Goal: Task Accomplishment & Management: Manage account settings

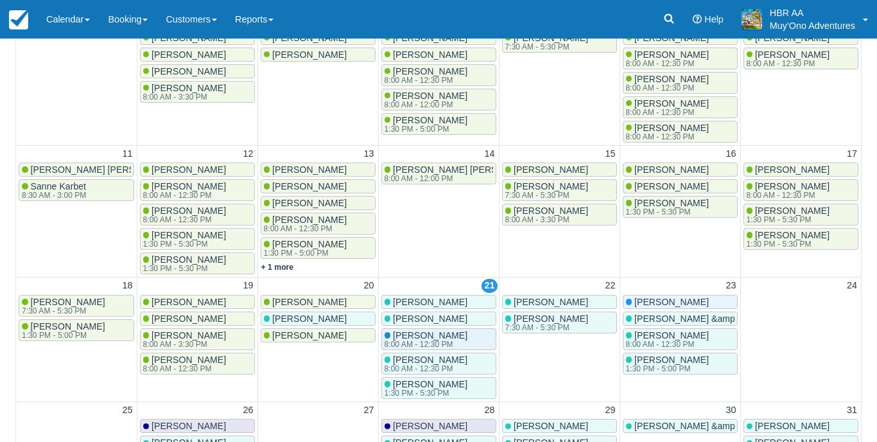
scroll to position [76, 0]
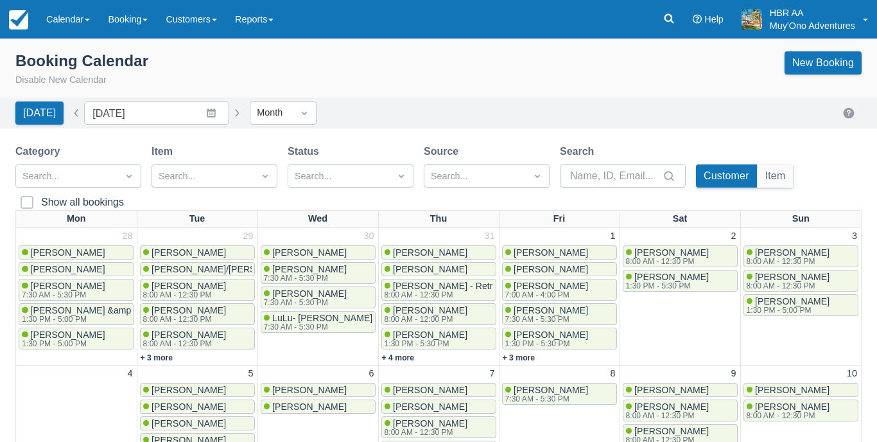
scroll to position [352, 0]
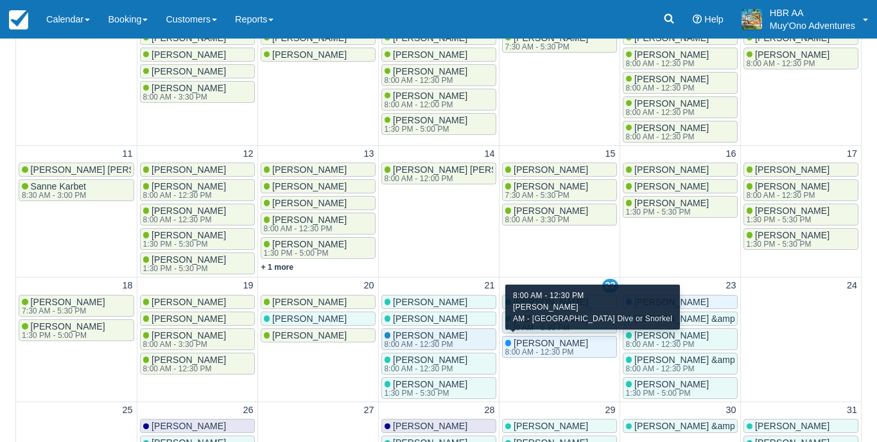
click at [585, 340] on div "David Simckes 8:00 AM - 12:30 PM" at bounding box center [559, 347] width 109 height 18
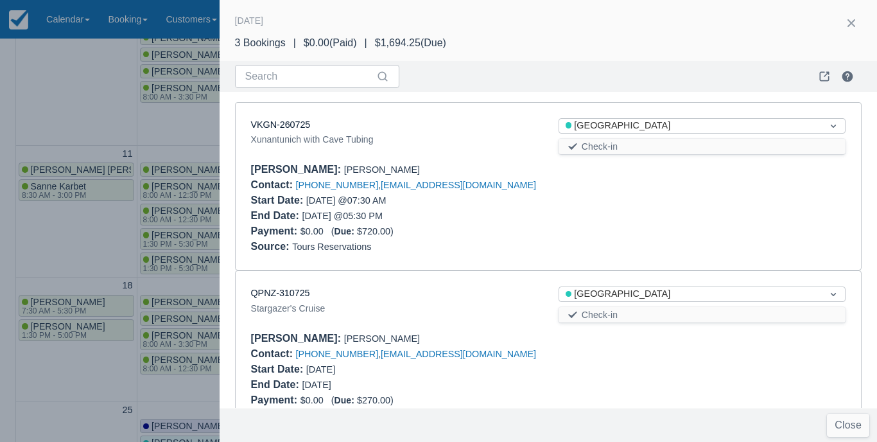
scroll to position [208, 0]
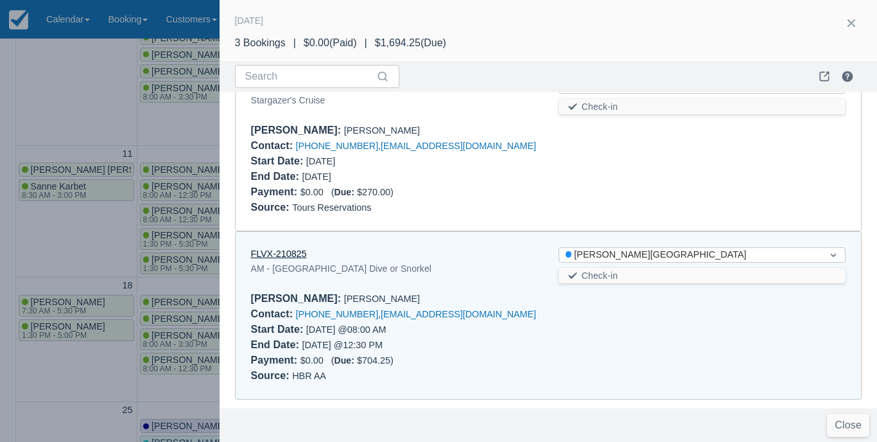
click at [281, 254] on link "FLVX-210825" at bounding box center [279, 254] width 56 height 10
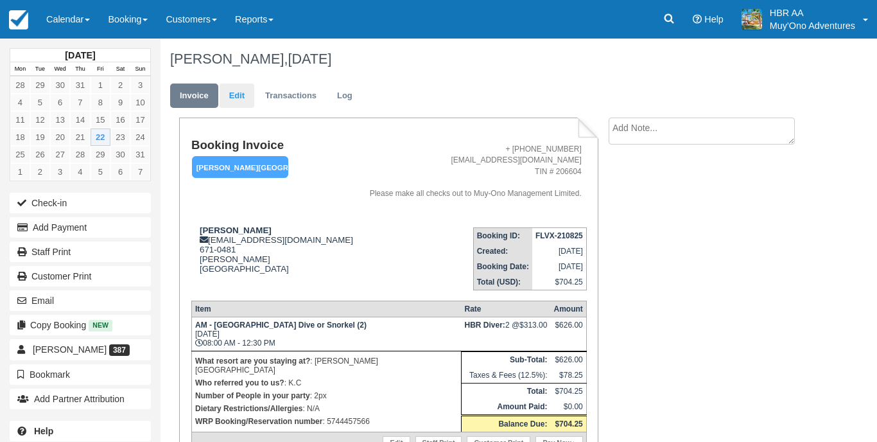
click at [232, 96] on link "Edit" at bounding box center [237, 95] width 35 height 25
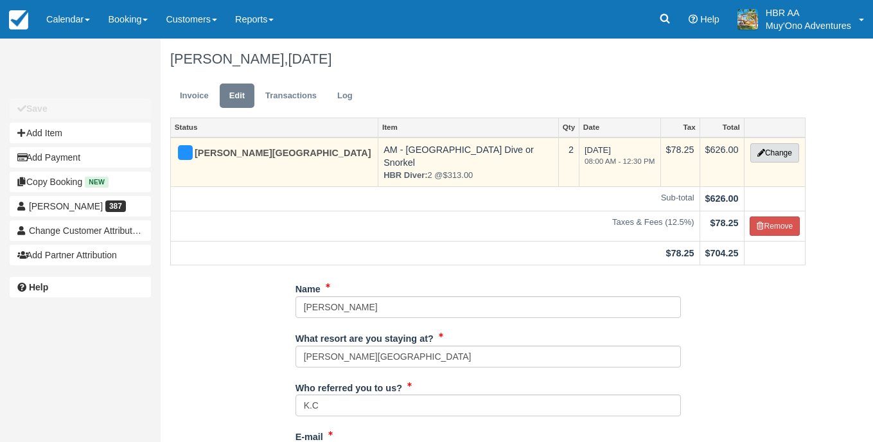
click at [758, 152] on icon "button" at bounding box center [761, 153] width 8 height 8
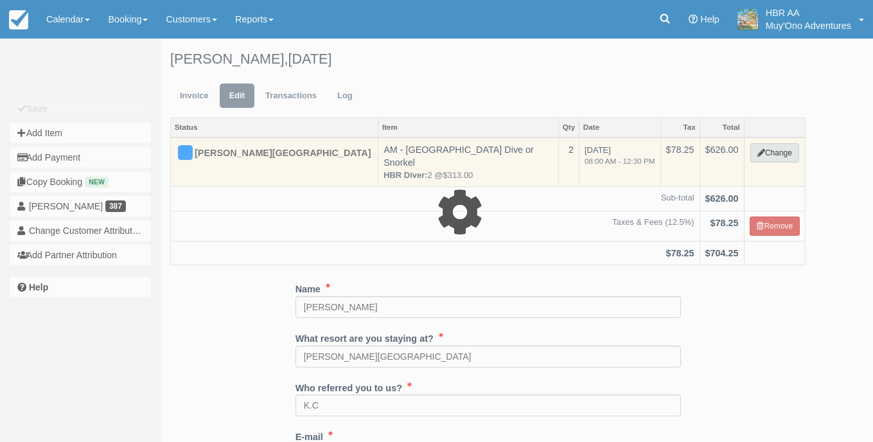
select select "64"
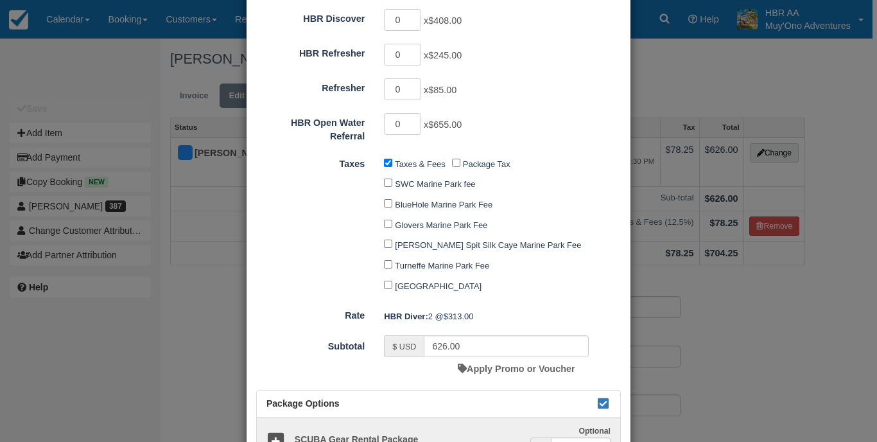
scroll to position [647, 0]
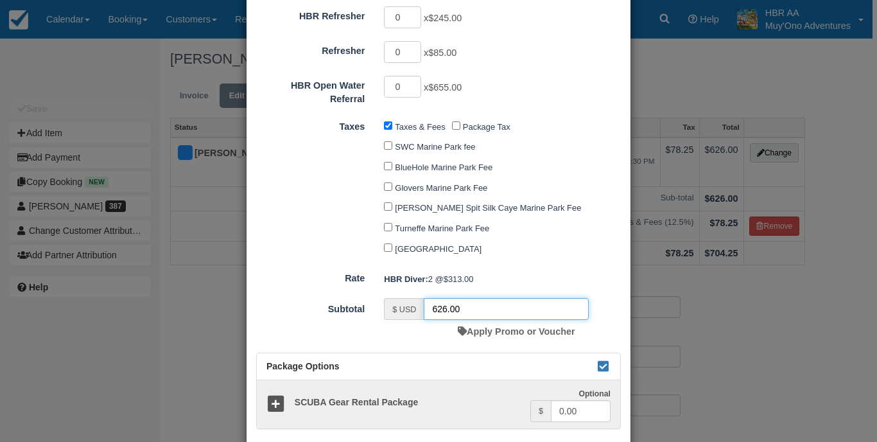
click at [442, 298] on input "626.00" at bounding box center [506, 309] width 165 height 22
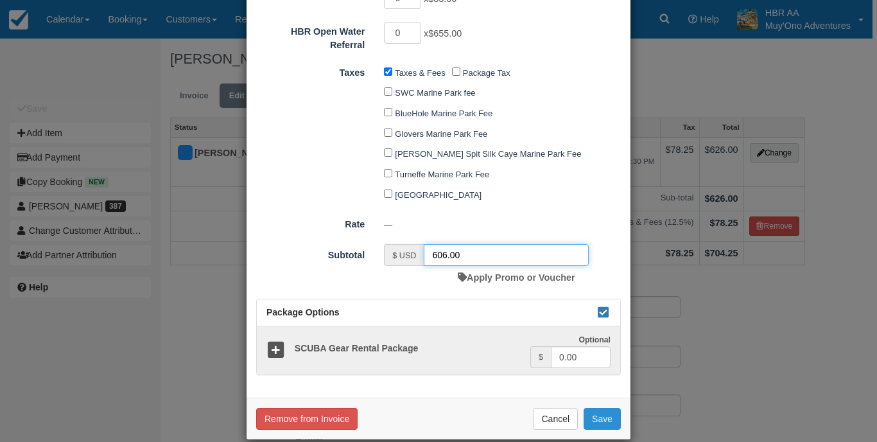
scroll to position [701, 0]
type input "606.00"
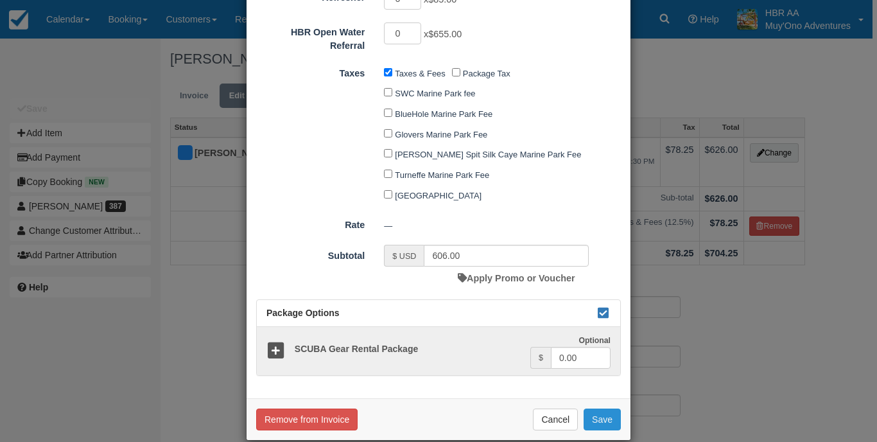
click at [599, 408] on button "Save" at bounding box center [602, 419] width 37 height 22
checkbox input "false"
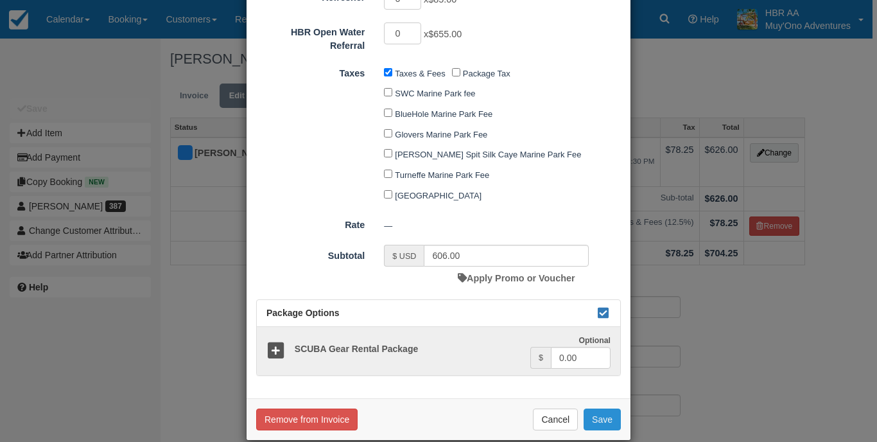
checkbox input "false"
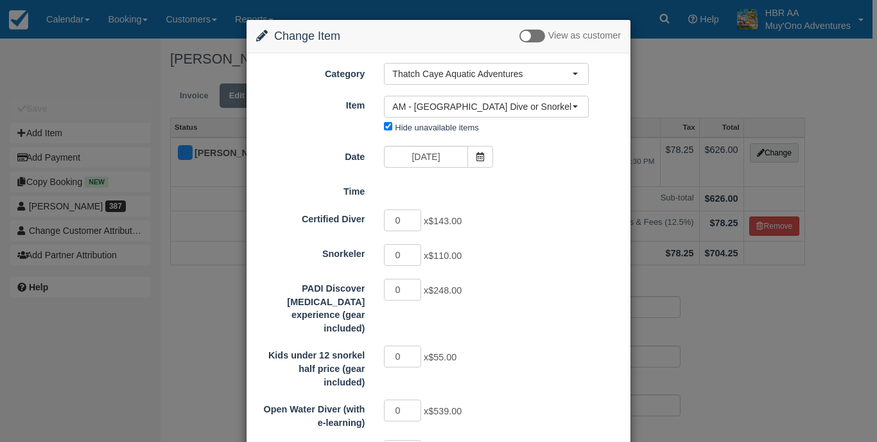
scroll to position [0, 0]
click at [460, 109] on span "AM - [GEOGRAPHIC_DATA] Dive or Snorkel" at bounding box center [482, 106] width 180 height 13
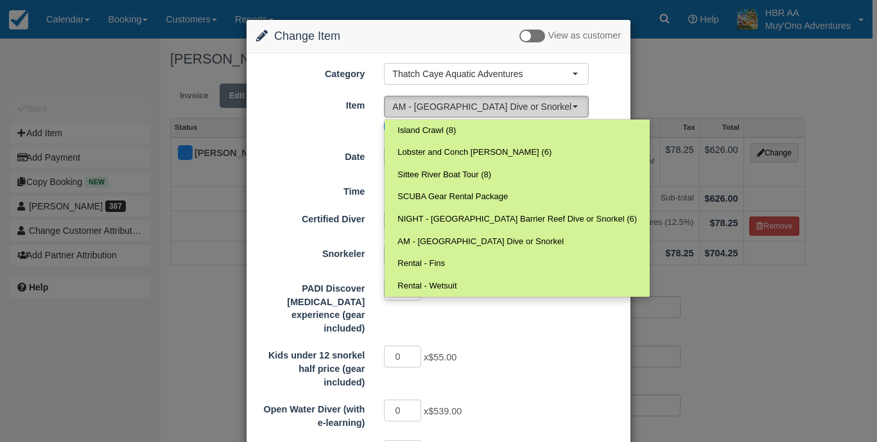
click at [460, 109] on span "AM - [GEOGRAPHIC_DATA] Dive or Snorkel" at bounding box center [482, 106] width 180 height 13
click at [459, 106] on span "AM - Belize Barrier Reef Dive or Snorkel" at bounding box center [482, 106] width 180 height 13
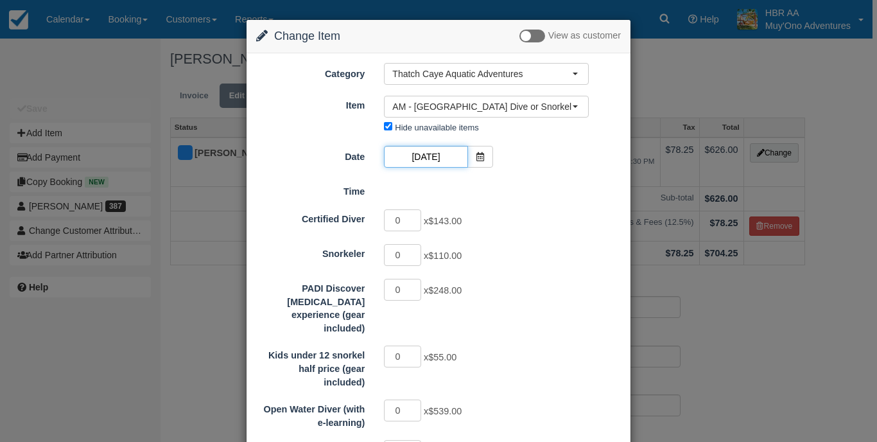
click at [427, 155] on input "[DATE]" at bounding box center [425, 157] width 83 height 22
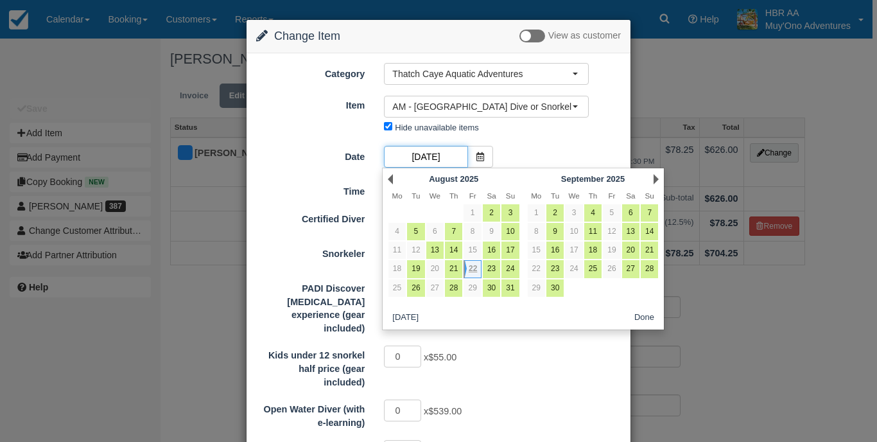
click at [460, 150] on input "[DATE]" at bounding box center [425, 157] width 83 height 22
click at [454, 153] on input "[DATE]" at bounding box center [425, 157] width 83 height 22
click at [559, 155] on div "Date 08/22/25" at bounding box center [439, 158] width 384 height 25
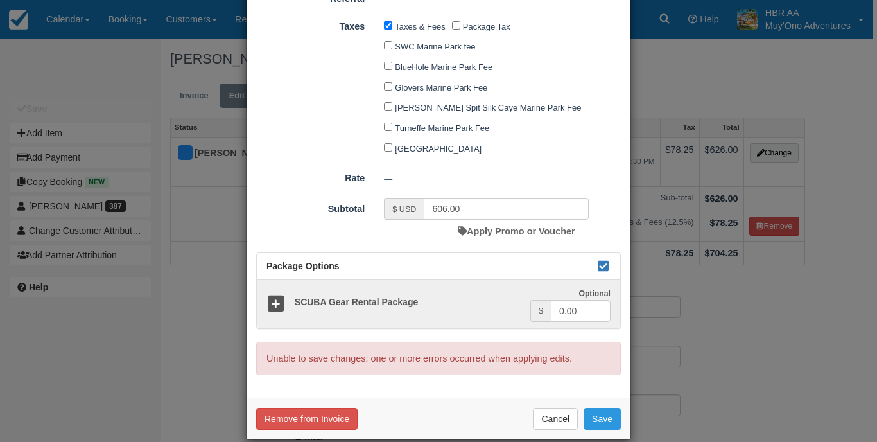
scroll to position [747, 0]
click at [500, 169] on div "—" at bounding box center [502, 179] width 256 height 21
click at [351, 115] on div "Taxes Taxes & Fees Package Tax SWC Marine Park fee BlueHole Marine Park Fee Glo…" at bounding box center [439, 87] width 384 height 143
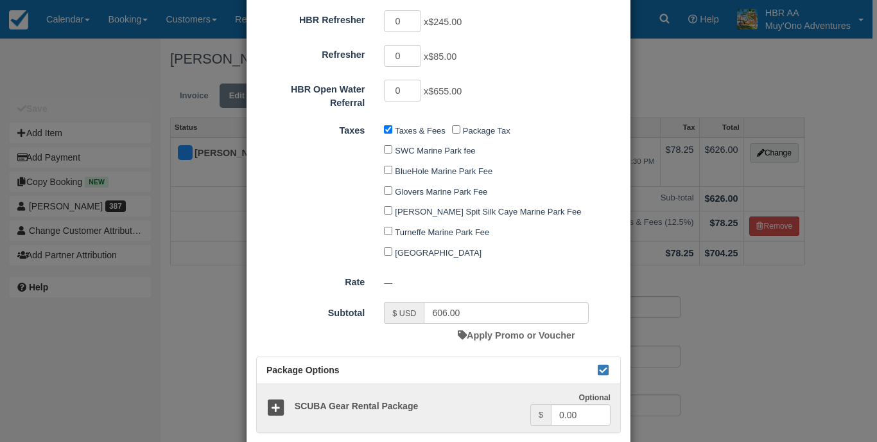
scroll to position [641, 0]
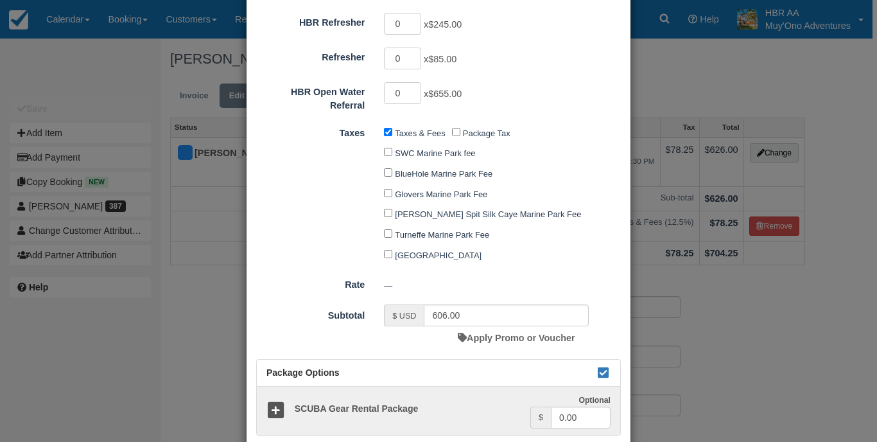
click at [386, 128] on input "Taxes & Fees" at bounding box center [388, 132] width 8 height 8
checkbox input "true"
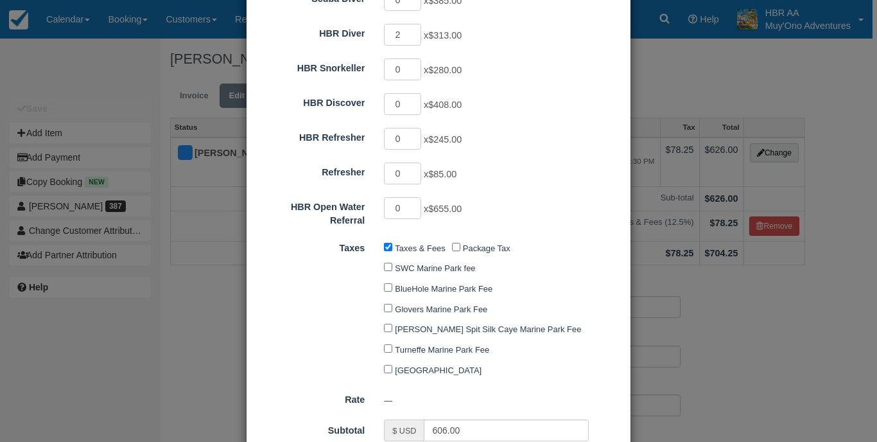
scroll to position [463, 0]
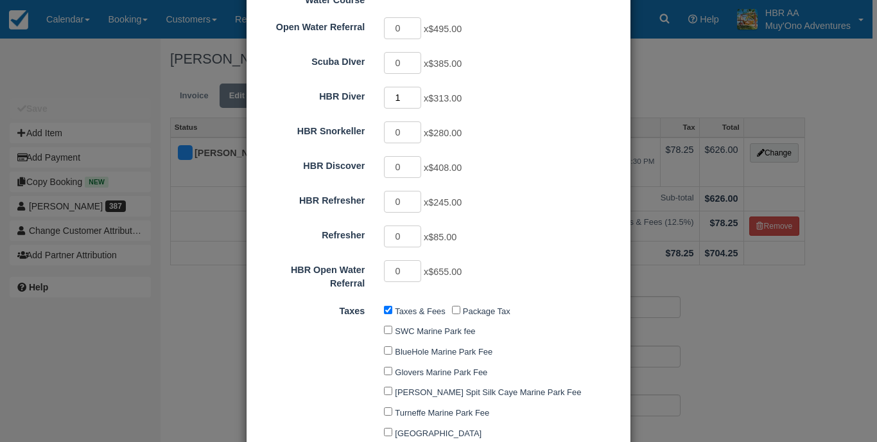
click at [414, 87] on input "1" at bounding box center [402, 98] width 37 height 22
type input "0"
click at [414, 87] on input "0" at bounding box center [402, 98] width 37 height 22
type input "0.00"
click at [414, 87] on input "0" at bounding box center [402, 98] width 37 height 22
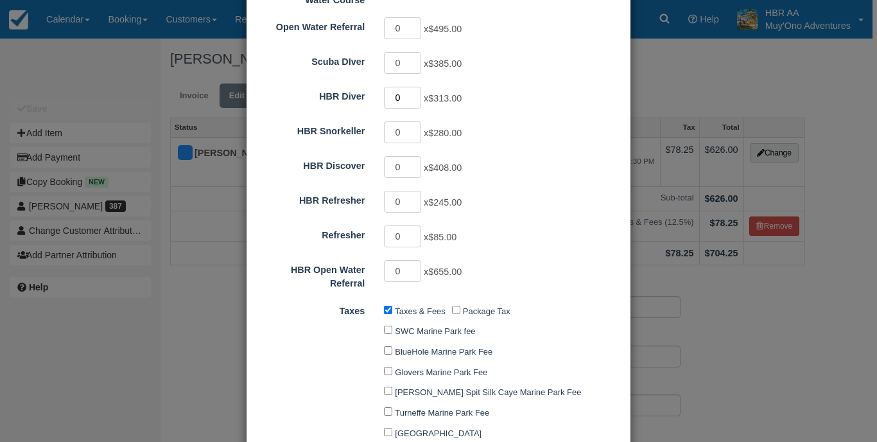
click at [414, 87] on input "0" at bounding box center [402, 98] width 37 height 22
click at [414, 87] on input "1" at bounding box center [402, 98] width 37 height 22
type input "2"
click at [414, 87] on input "2" at bounding box center [402, 98] width 37 height 22
click at [498, 134] on div "Certified Diver 0 x $143.00 Snorkeler 0 x $110.00 PADI Discover Scuba Diving ex…" at bounding box center [438, 17] width 365 height 545
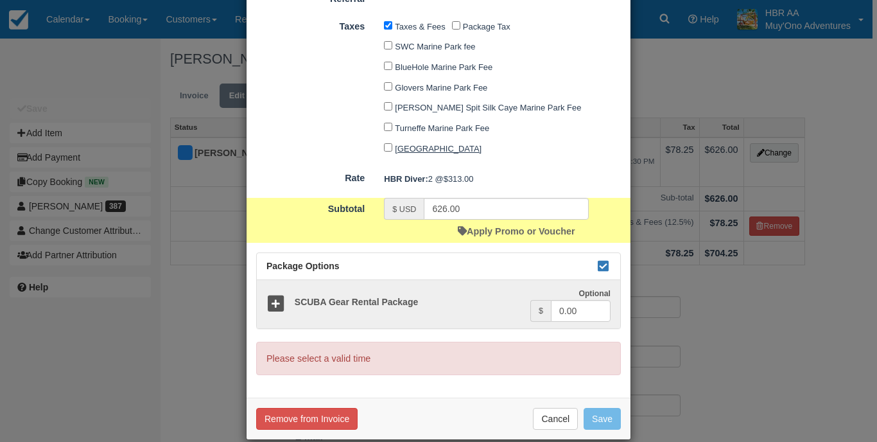
scroll to position [747, 0]
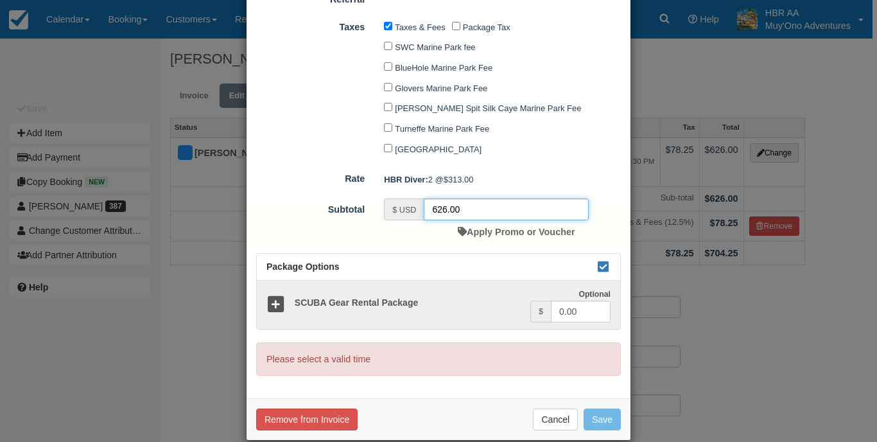
click at [441, 198] on input "626.00" at bounding box center [506, 209] width 165 height 22
type input "606.00"
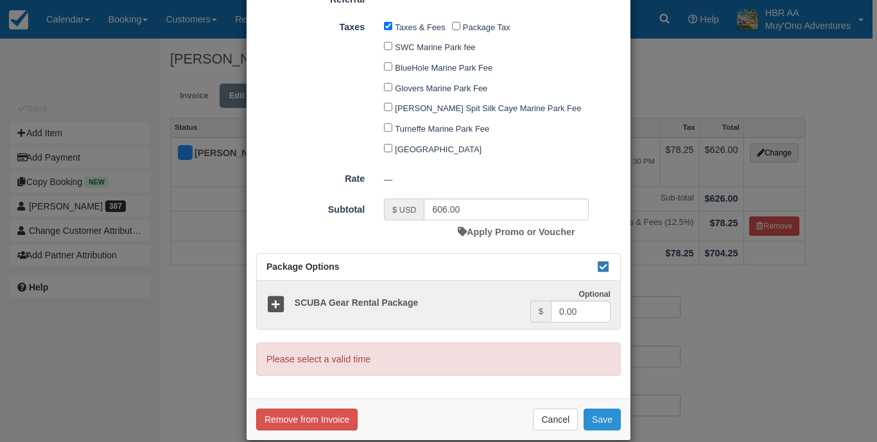
click at [605, 408] on button "Save" at bounding box center [602, 419] width 37 height 22
checkbox input "false"
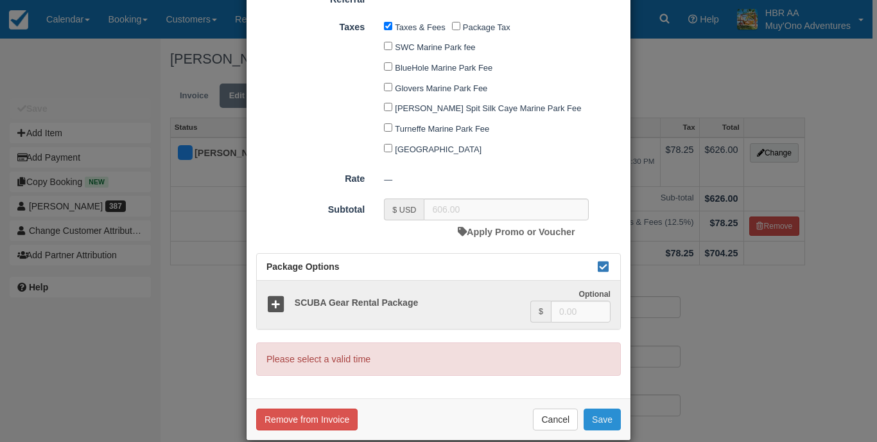
checkbox input "false"
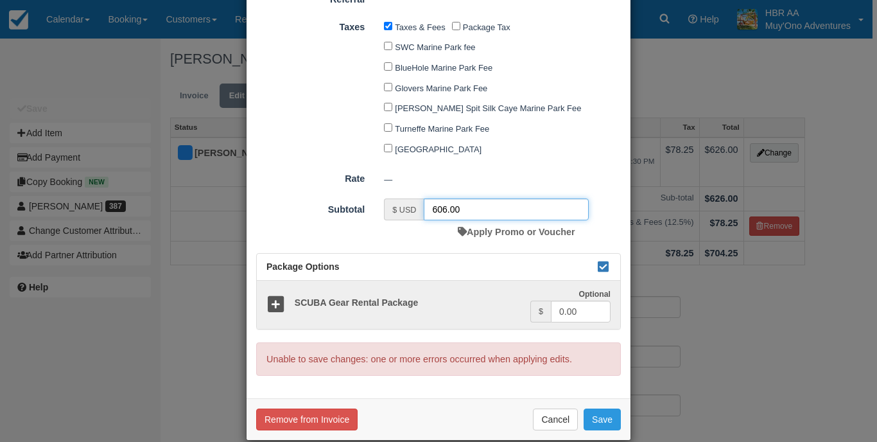
click at [443, 198] on input "606.00" at bounding box center [506, 209] width 165 height 22
click at [439, 198] on input "606.00" at bounding box center [506, 209] width 165 height 22
click at [453, 198] on input "6.00" at bounding box center [506, 209] width 165 height 22
type input "6"
type input "606"
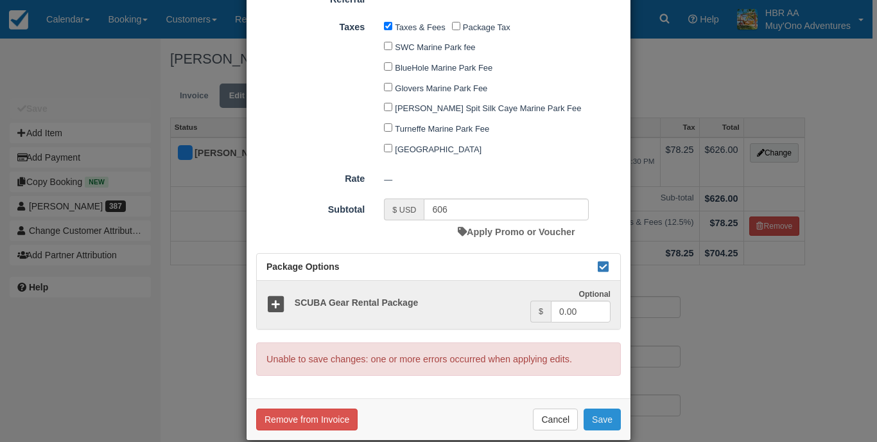
click at [598, 408] on button "Save" at bounding box center [602, 419] width 37 height 22
checkbox input "false"
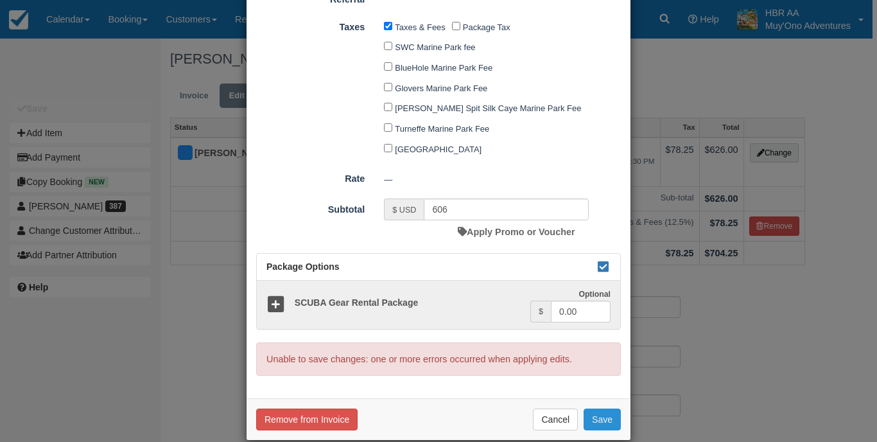
checkbox input "false"
click at [598, 408] on button "Save" at bounding box center [602, 419] width 37 height 22
checkbox input "false"
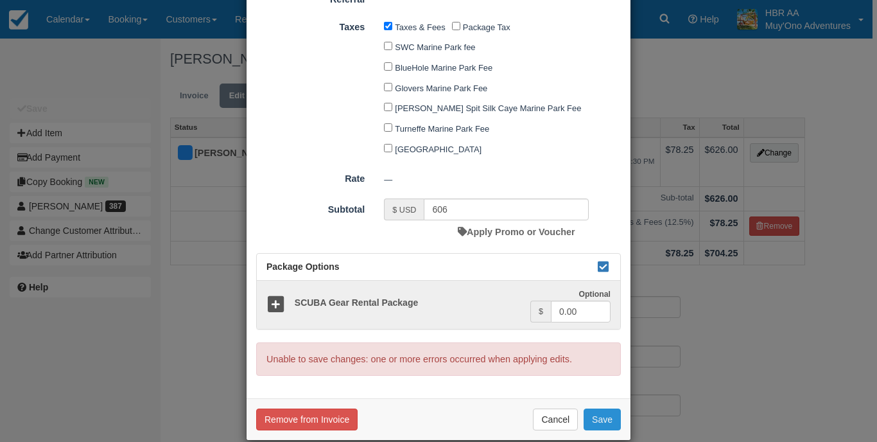
checkbox input "false"
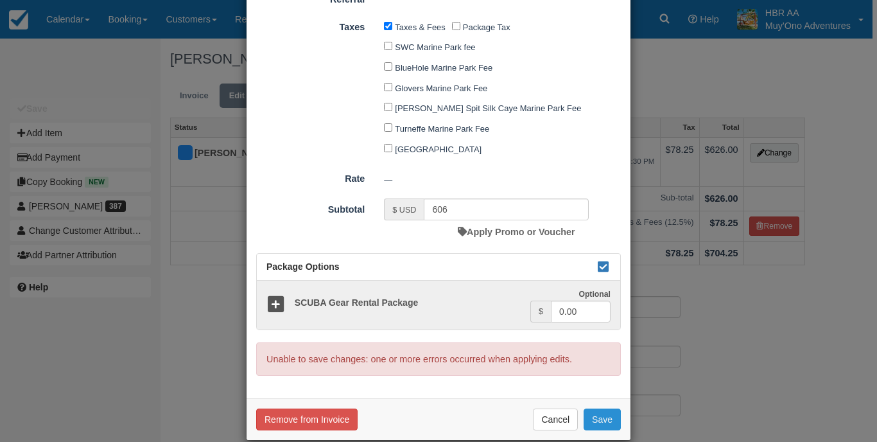
checkbox input "false"
click at [598, 408] on button "Save" at bounding box center [602, 419] width 37 height 22
checkbox input "false"
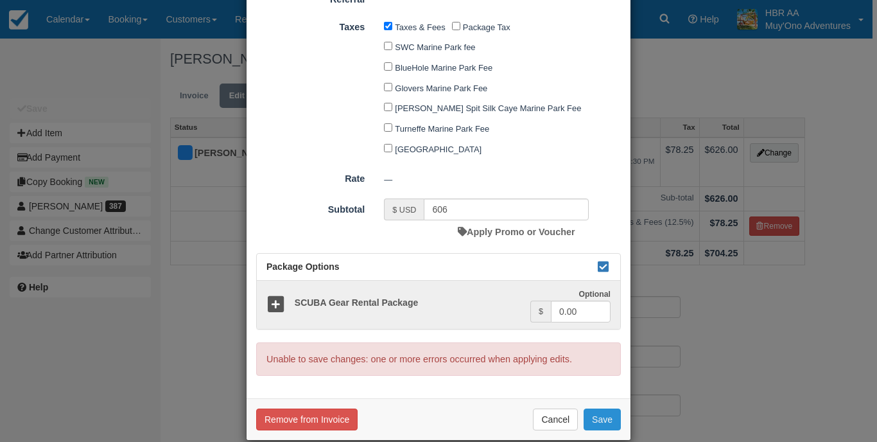
checkbox input "false"
click at [553, 408] on button "Cancel" at bounding box center [555, 419] width 45 height 22
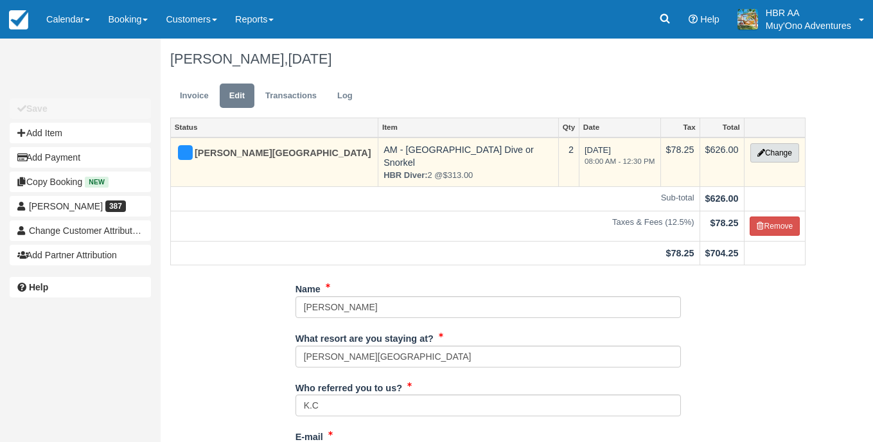
click at [776, 154] on button "Change" at bounding box center [774, 152] width 49 height 19
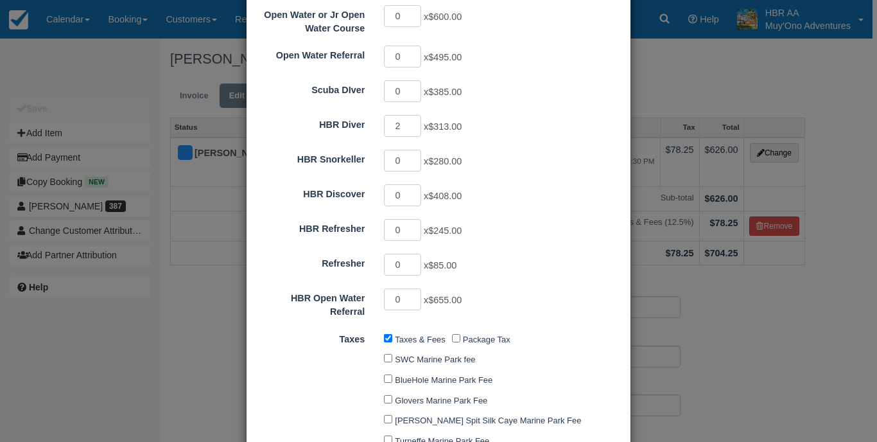
scroll to position [529, 0]
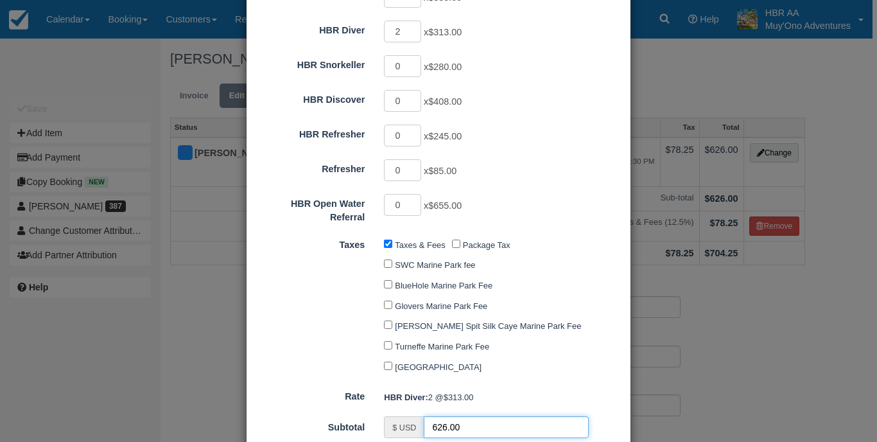
click at [439, 416] on input "626.00" at bounding box center [506, 427] width 165 height 22
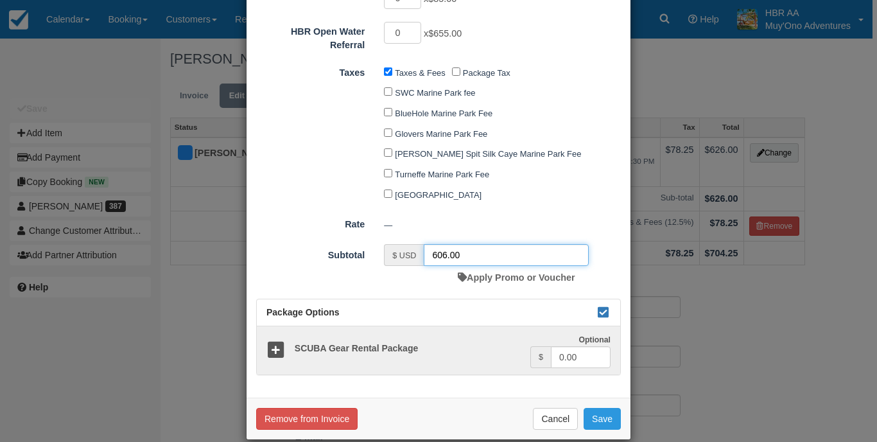
scroll to position [701, 0]
type input "606.00"
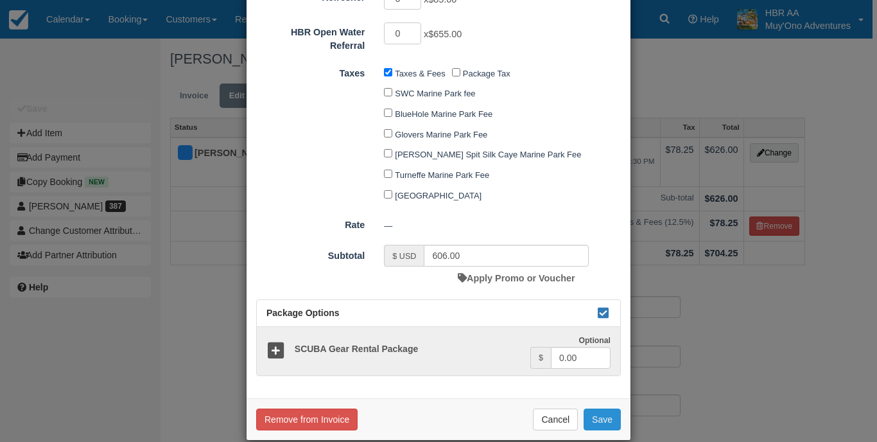
click at [593, 408] on button "Save" at bounding box center [602, 419] width 37 height 22
checkbox input "false"
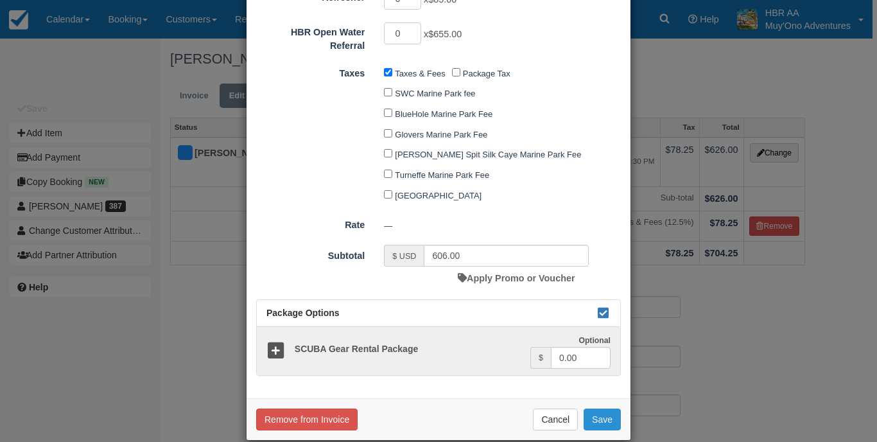
checkbox input "false"
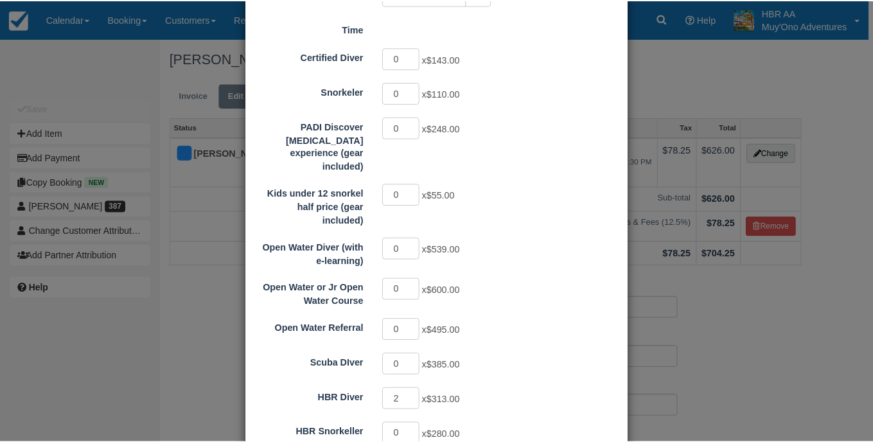
scroll to position [161, 0]
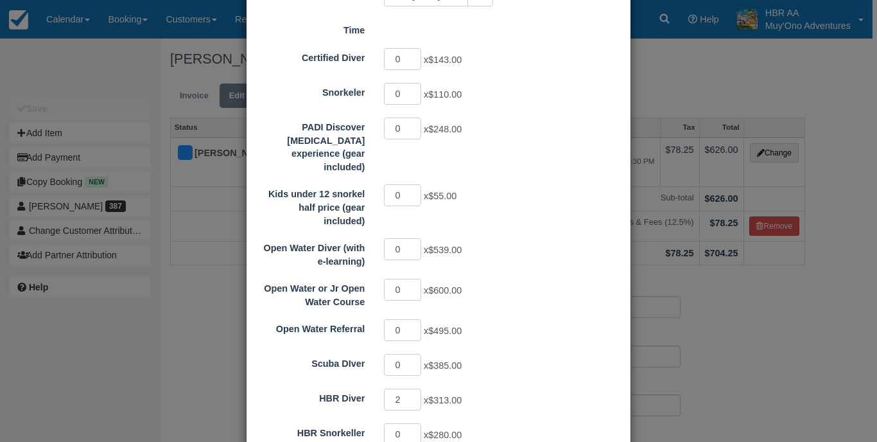
click at [812, 363] on div "Change Item Add Item View as customer Category Thatch Caye Aquatic Adventures A…" at bounding box center [438, 221] width 877 height 442
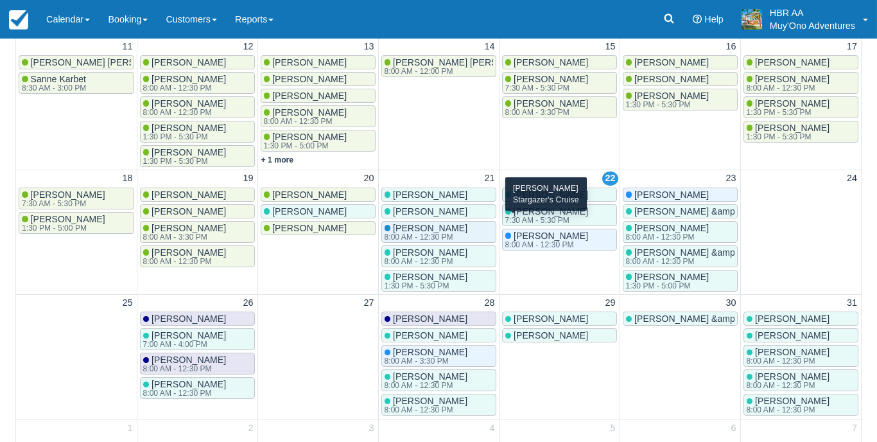
scroll to position [66, 0]
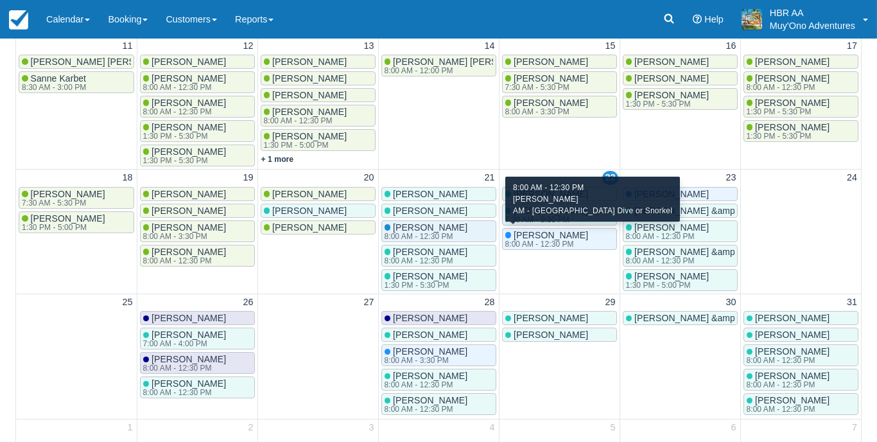
click at [544, 241] on div "8:00 AM - 12:30 PM" at bounding box center [545, 244] width 81 height 8
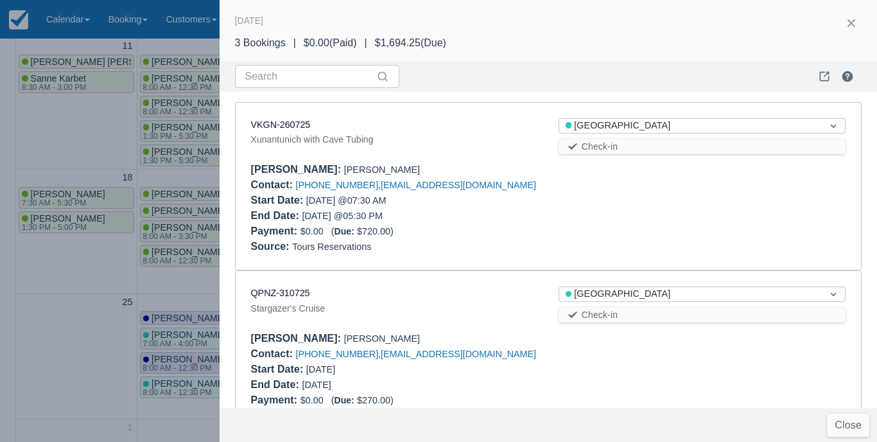
scroll to position [208, 0]
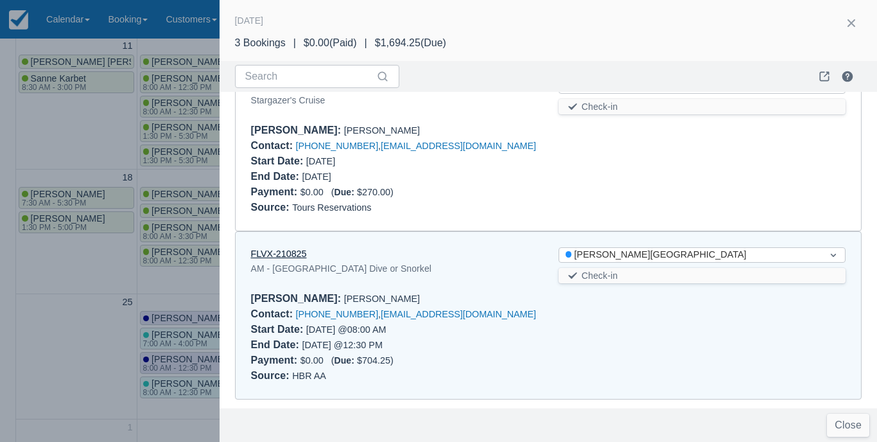
click at [297, 256] on link "FLVX-210825" at bounding box center [279, 254] width 56 height 10
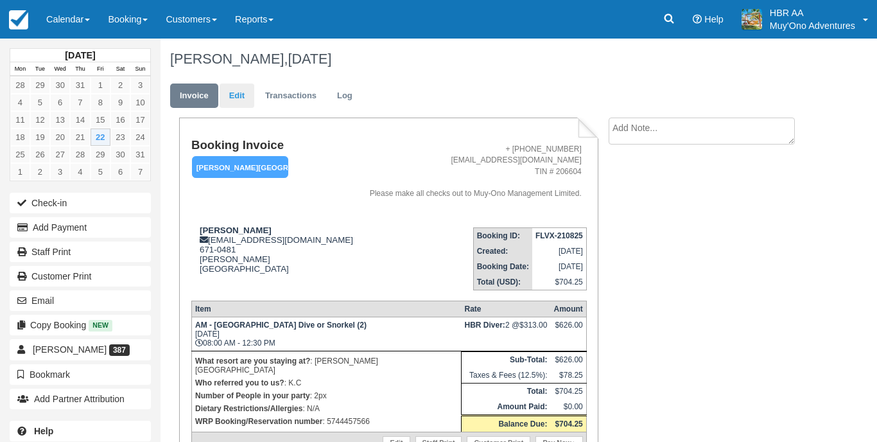
click at [247, 100] on link "Edit" at bounding box center [237, 95] width 35 height 25
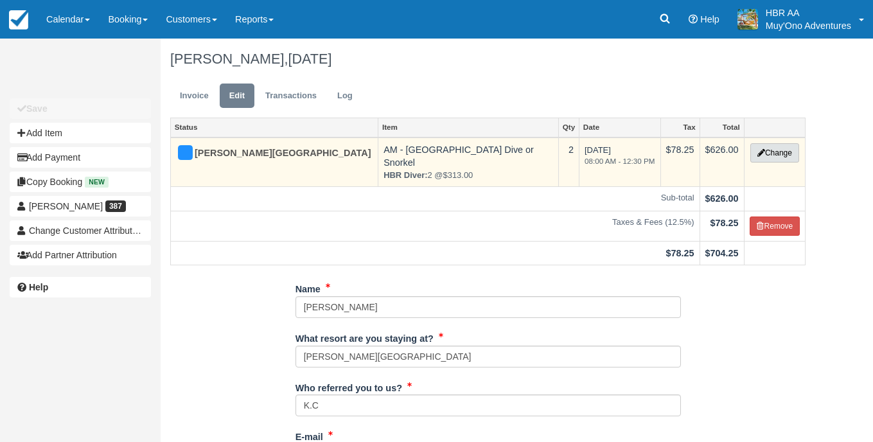
click at [780, 144] on button "Change" at bounding box center [774, 152] width 49 height 19
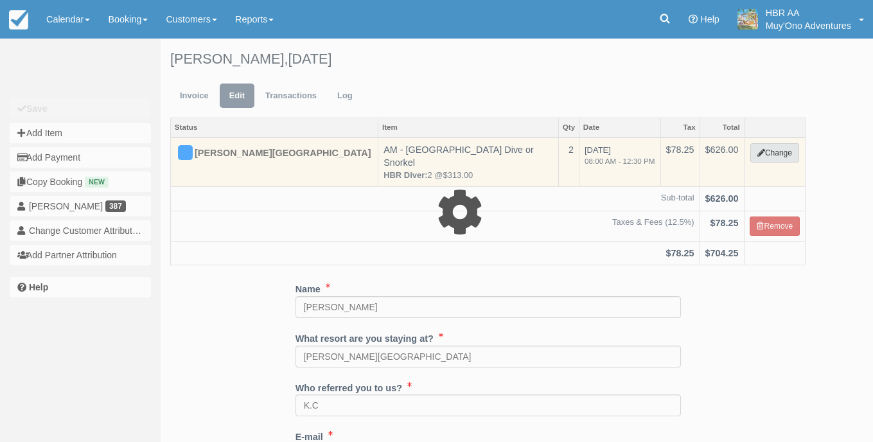
select select "64"
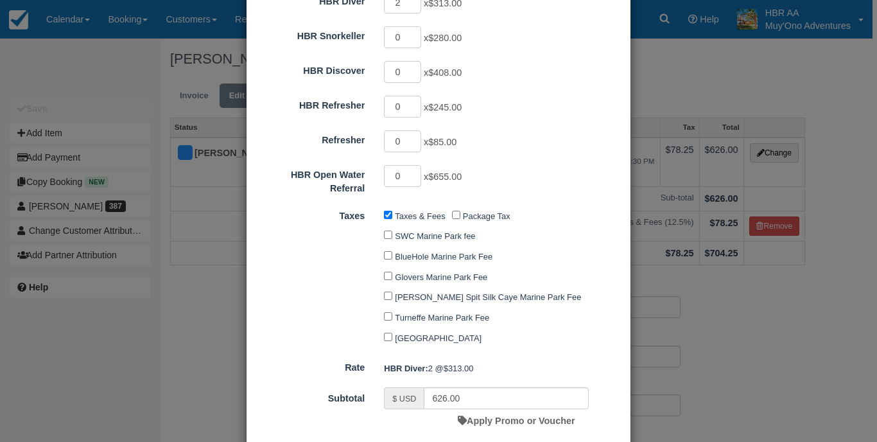
scroll to position [571, 0]
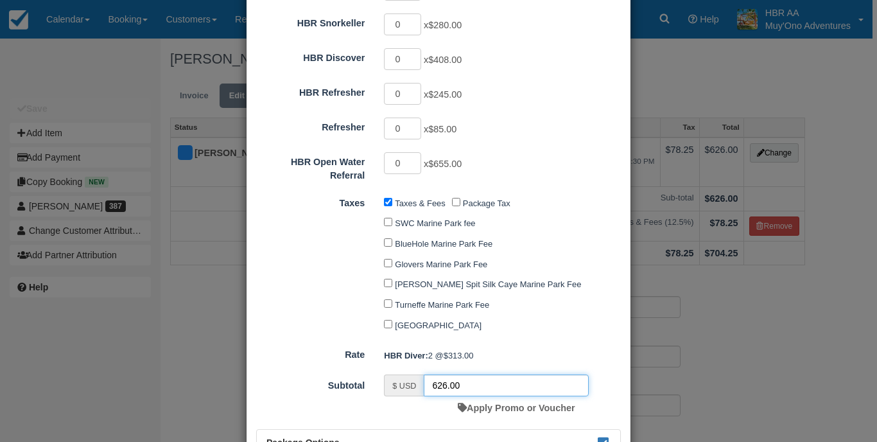
click at [441, 374] on input "626.00" at bounding box center [506, 385] width 165 height 22
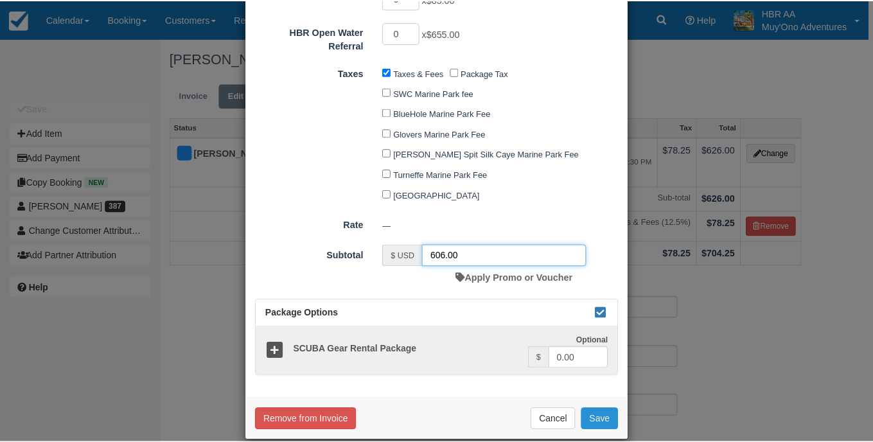
scroll to position [701, 0]
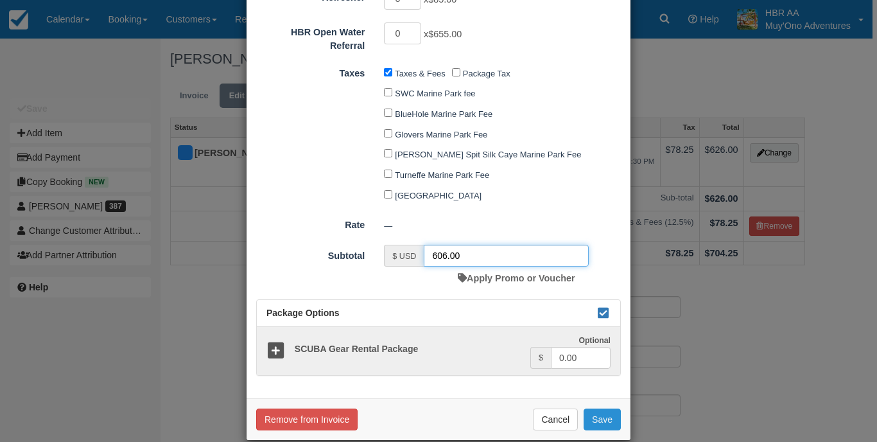
type input "606.00"
click at [612, 408] on button "Save" at bounding box center [602, 419] width 37 height 22
checkbox input "false"
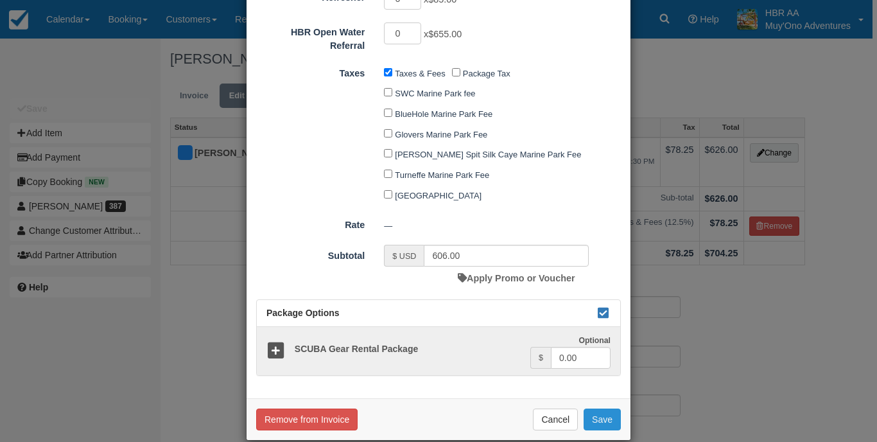
checkbox input "false"
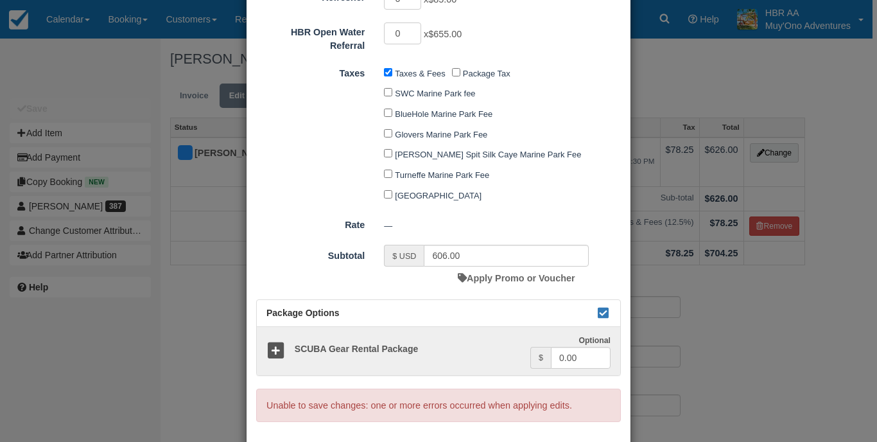
click at [699, 381] on div "Change Item Add Item View as customer Category Thatch Caye Aquatic Adventures A…" at bounding box center [438, 221] width 877 height 442
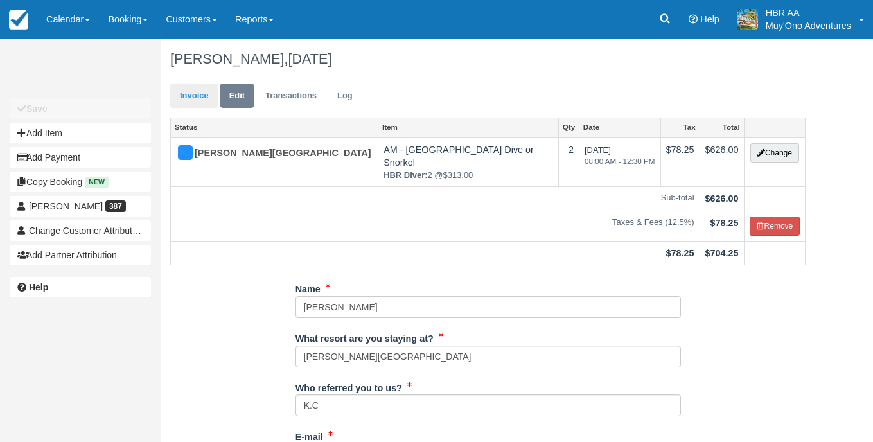
click at [193, 90] on link "Invoice" at bounding box center [194, 95] width 48 height 25
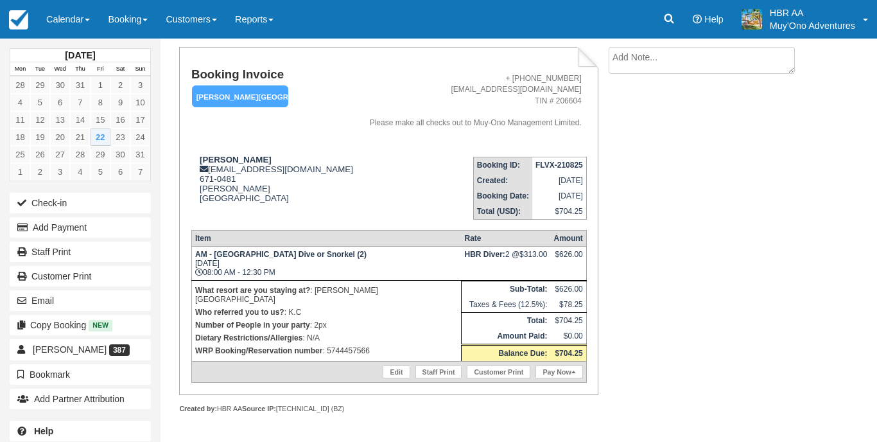
scroll to position [77, 0]
